Goal: Task Accomplishment & Management: Manage account settings

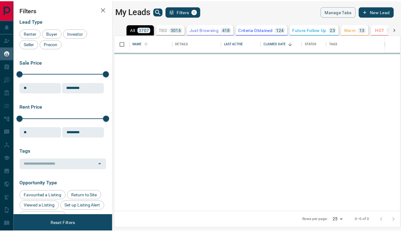
scroll to position [172, 284]
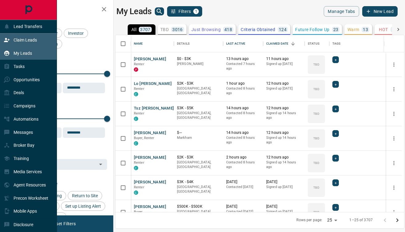
click at [11, 40] on div "Claim Leads" at bounding box center [20, 40] width 33 height 10
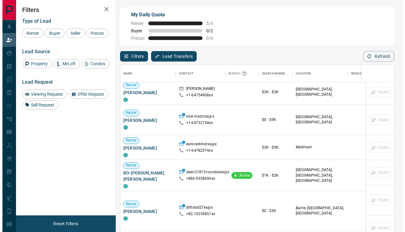
scroll to position [419, 0]
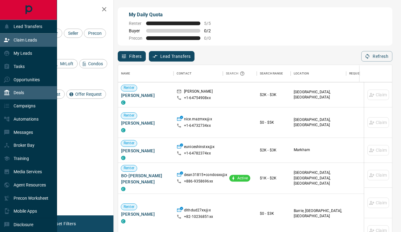
click at [9, 94] on icon at bounding box center [7, 93] width 6 height 6
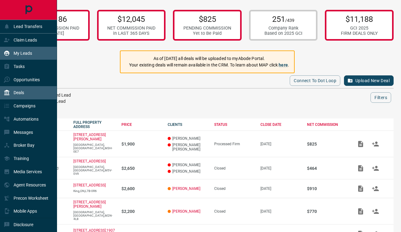
click at [16, 52] on p "My Leads" at bounding box center [23, 53] width 18 height 5
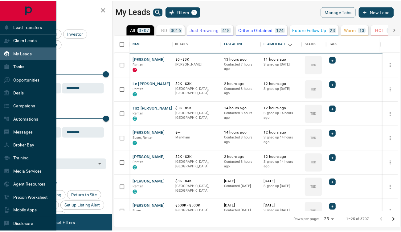
scroll to position [172, 284]
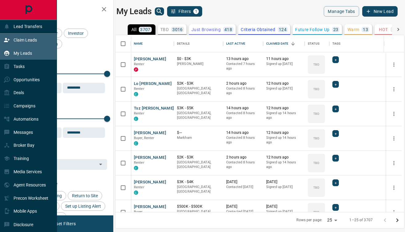
click at [20, 42] on div "Claim Leads" at bounding box center [20, 40] width 33 height 10
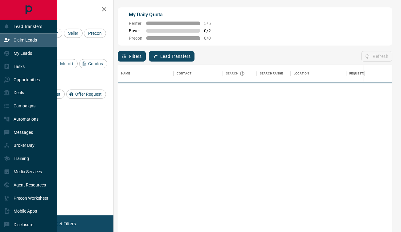
scroll to position [171, 269]
